Goal: Browse casually

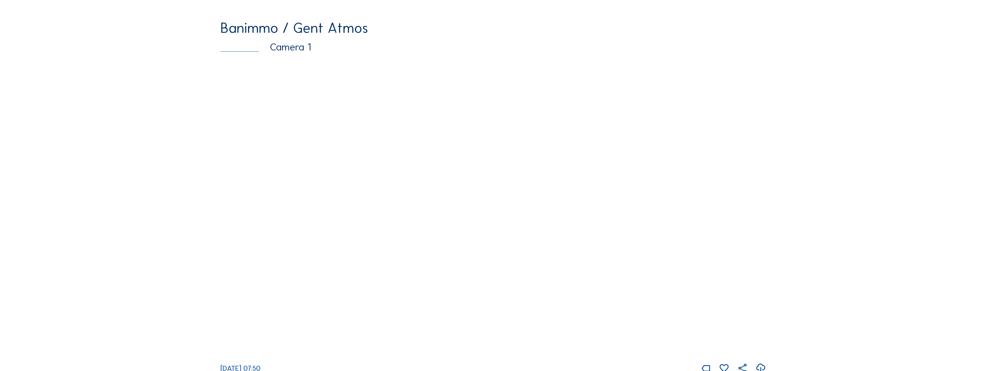
scroll to position [491, 0]
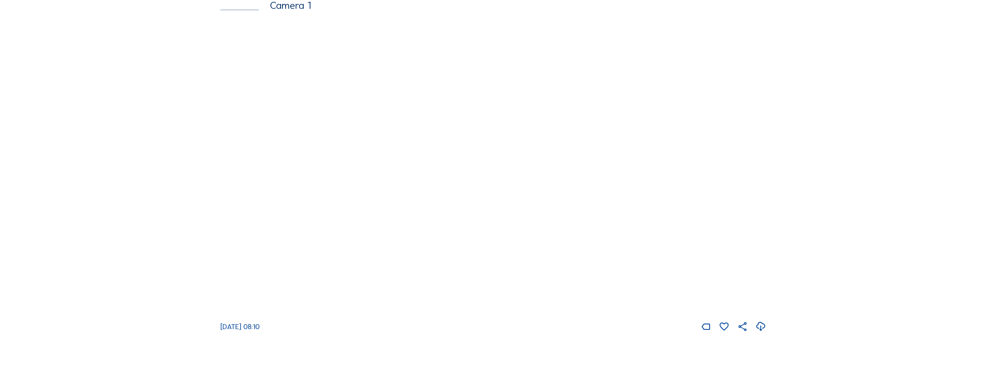
scroll to position [491, 0]
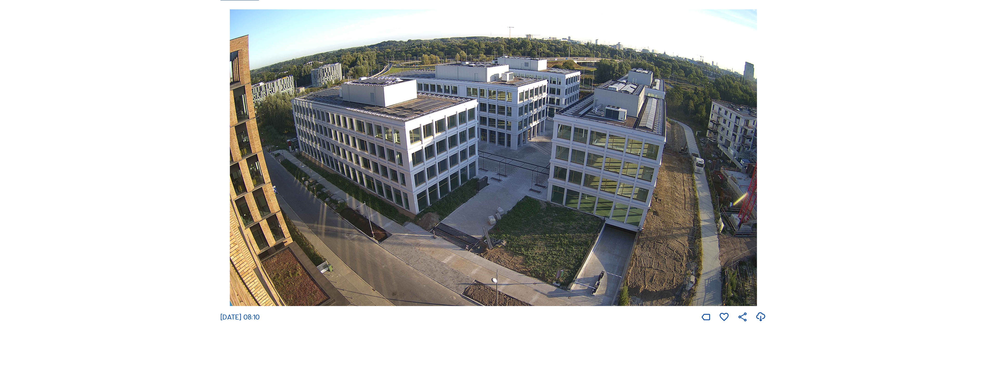
click at [482, 163] on img at bounding box center [493, 157] width 527 height 297
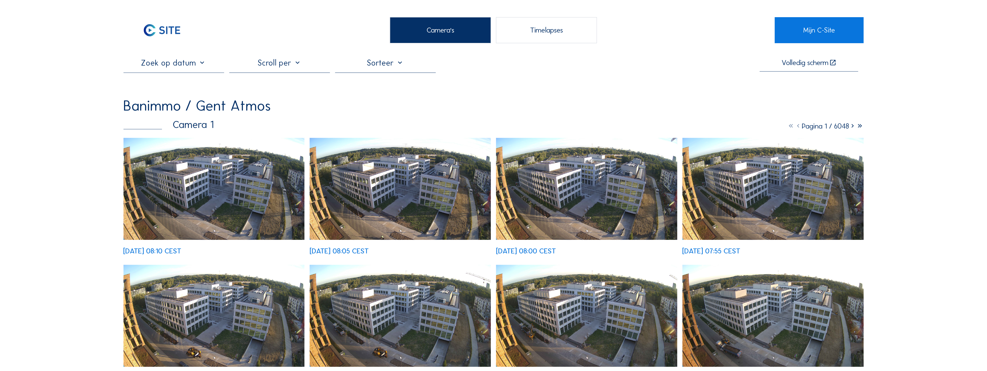
click at [229, 196] on img at bounding box center [214, 189] width 181 height 102
